Goal: Information Seeking & Learning: Learn about a topic

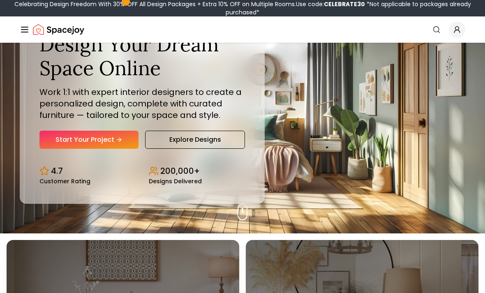
scroll to position [60, 0]
click at [162, 149] on link "Explore Designs" at bounding box center [195, 140] width 100 height 18
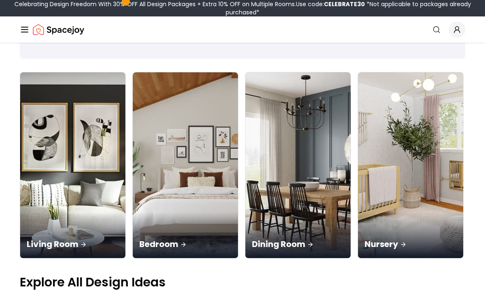
scroll to position [60, 0]
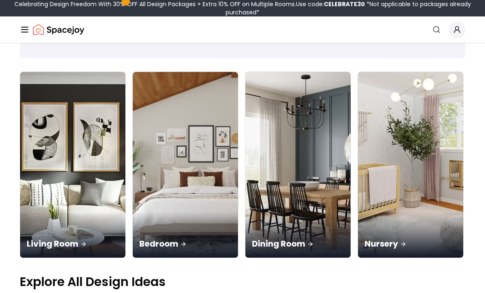
click at [52, 212] on div "Living Room" at bounding box center [72, 235] width 105 height 46
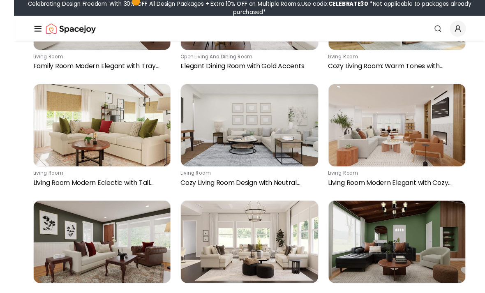
scroll to position [4655, 0]
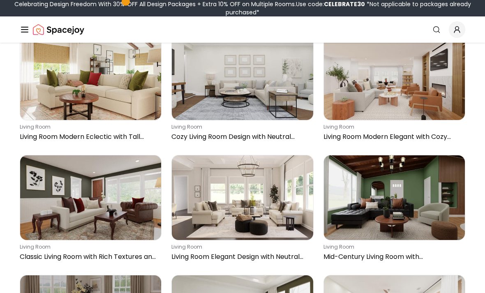
click at [188, 250] on p "living room" at bounding box center [241, 247] width 139 height 7
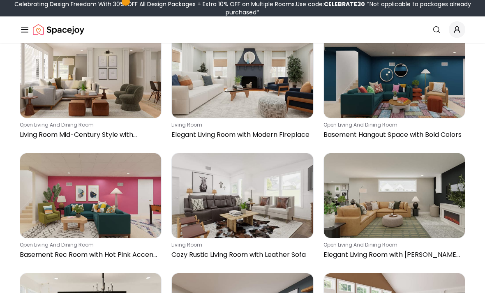
scroll to position [5018, 0]
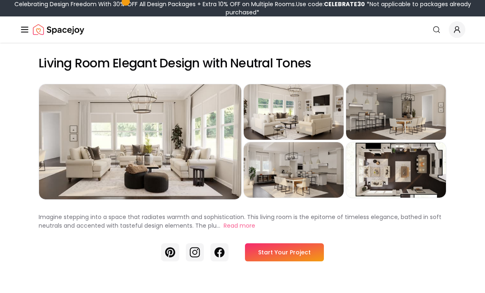
click at [81, 175] on div "Preview" at bounding box center [140, 141] width 202 height 115
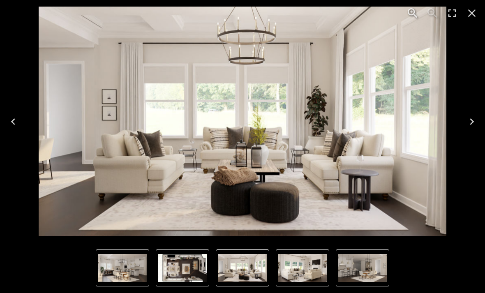
click at [462, 127] on button "Next" at bounding box center [472, 121] width 26 height 33
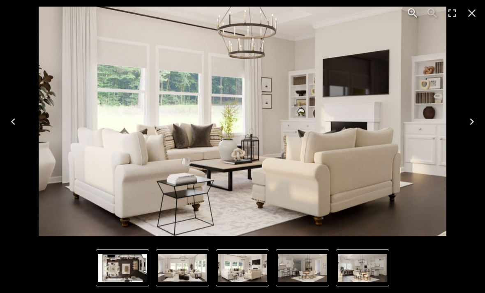
click at [471, 127] on icon "Next" at bounding box center [472, 121] width 13 height 13
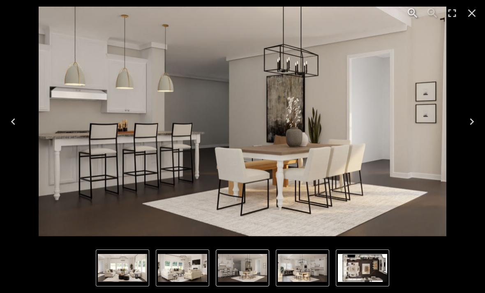
click at [465, 125] on button "Next" at bounding box center [472, 121] width 26 height 33
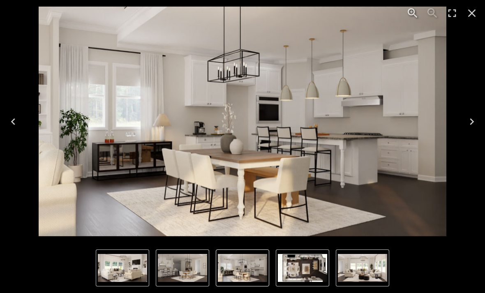
click at [467, 128] on button "Next" at bounding box center [472, 121] width 26 height 33
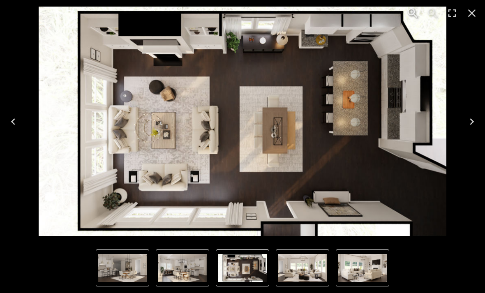
click at [470, 124] on icon "Next" at bounding box center [472, 121] width 13 height 13
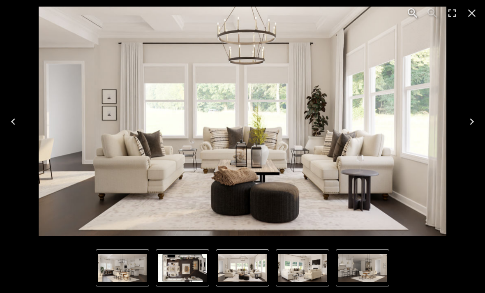
click at [460, 128] on button "Next" at bounding box center [472, 121] width 26 height 33
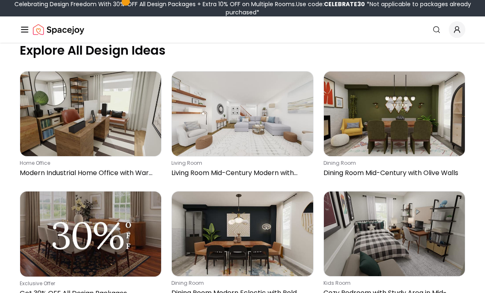
scroll to position [366, 0]
